Goal: Information Seeking & Learning: Learn about a topic

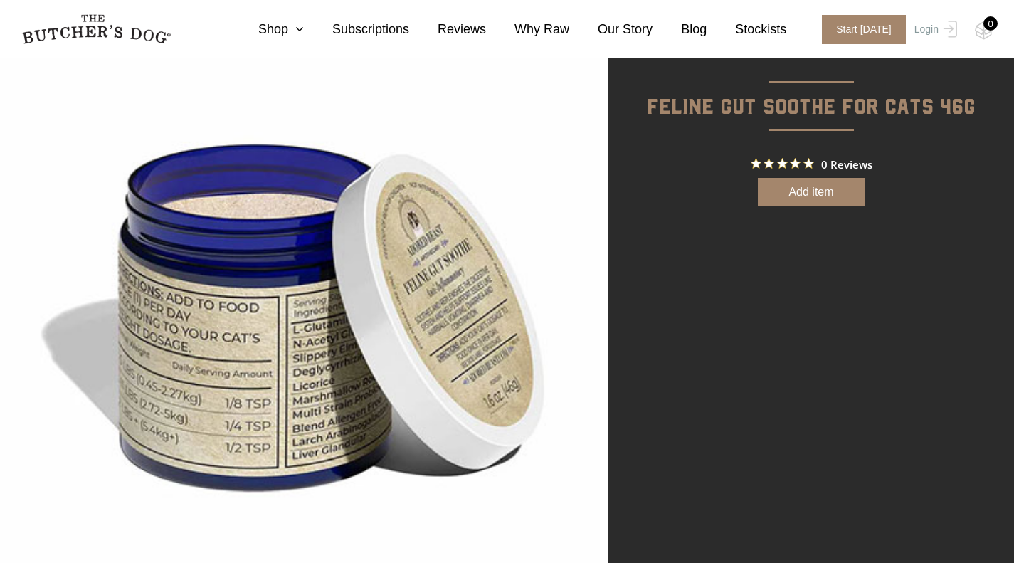
scroll to position [77, 0]
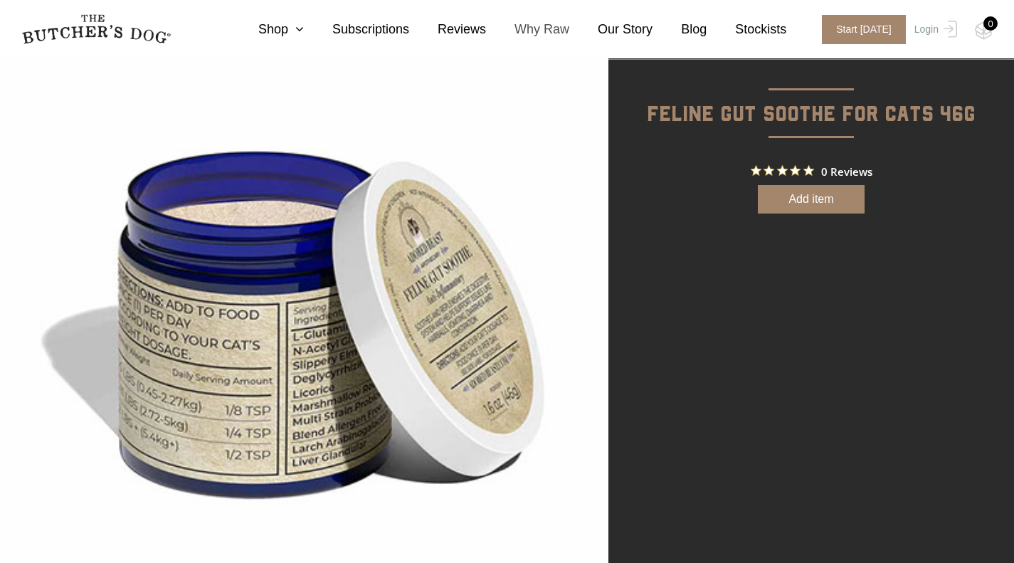
click at [546, 31] on link "Why Raw" at bounding box center [527, 29] width 83 height 19
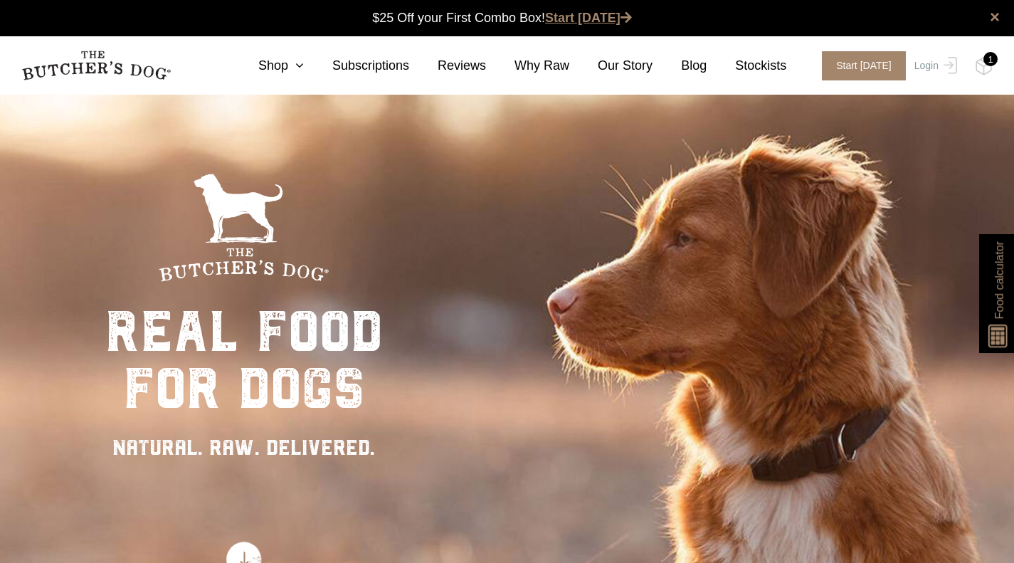
click at [606, 19] on link "Start [DATE]" at bounding box center [588, 18] width 87 height 14
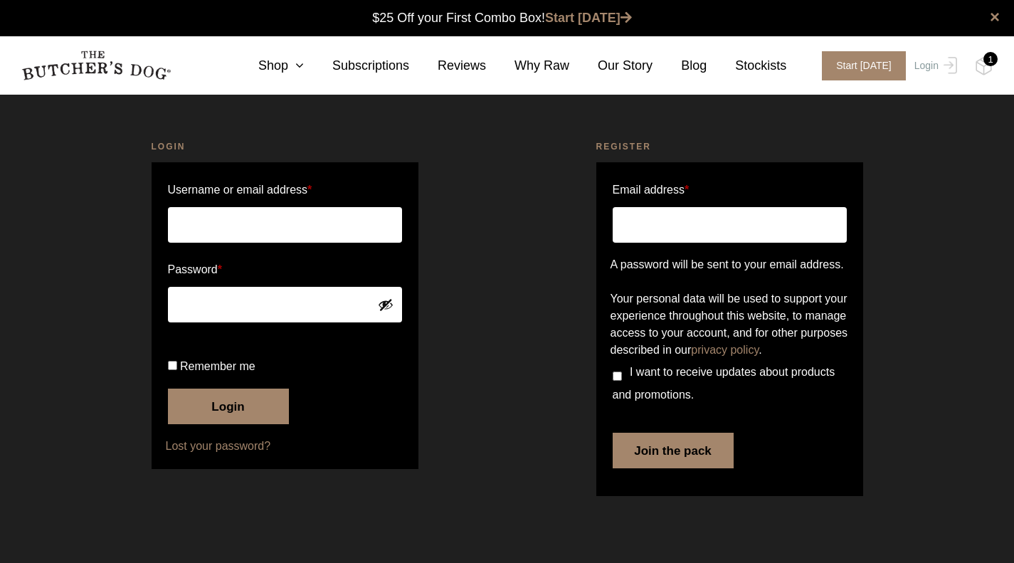
scroll to position [1, 0]
click at [304, 67] on icon at bounding box center [296, 65] width 16 height 13
